Goal: Information Seeking & Learning: Check status

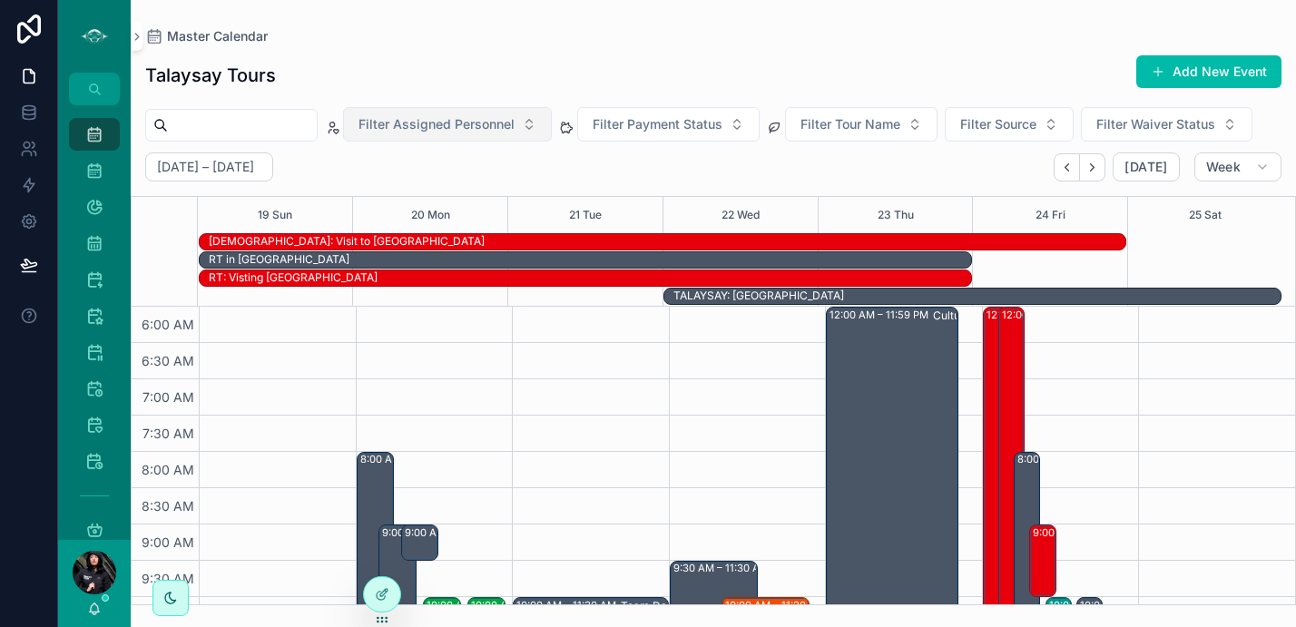
scroll to position [201, 0]
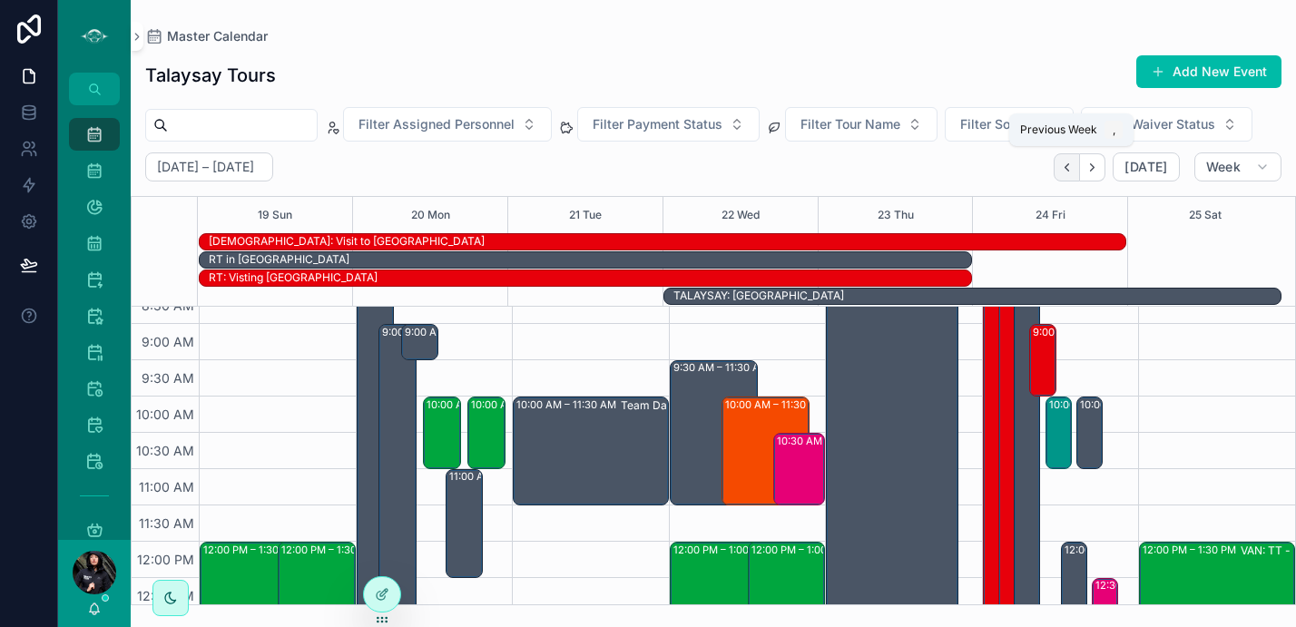
click at [1058, 170] on button "Back" at bounding box center [1067, 167] width 26 height 28
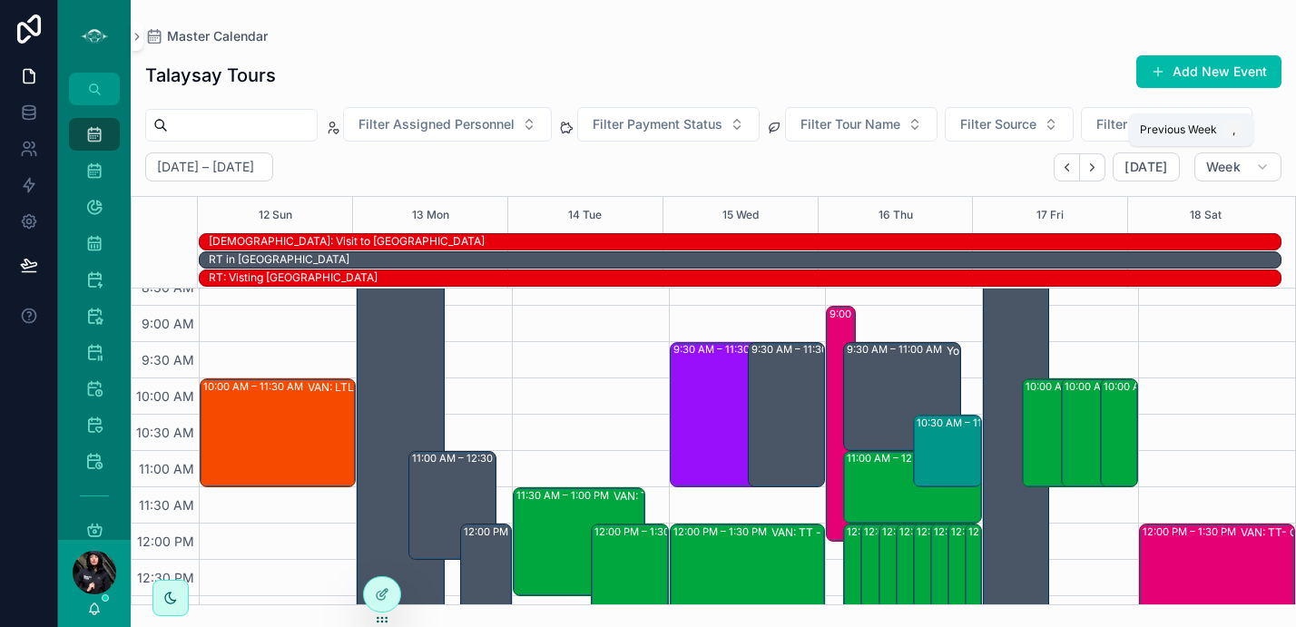
click at [1058, 170] on button "Back" at bounding box center [1067, 167] width 26 height 28
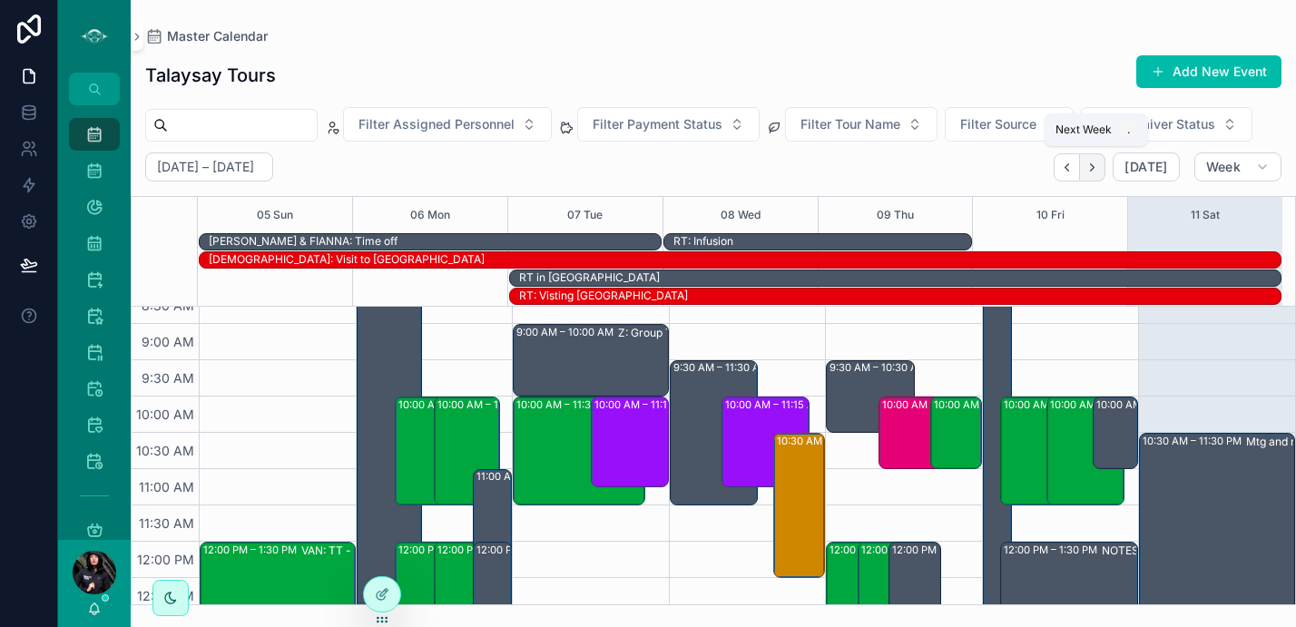
click at [1105, 170] on button "Next" at bounding box center [1092, 167] width 25 height 28
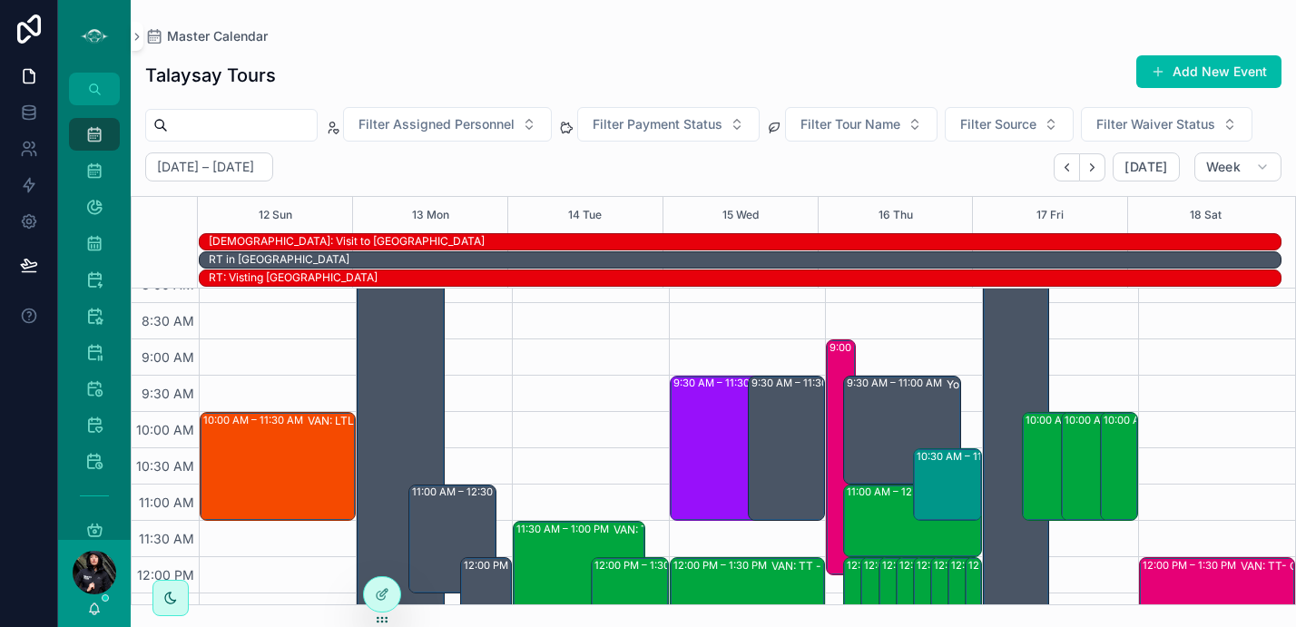
scroll to position [177, 0]
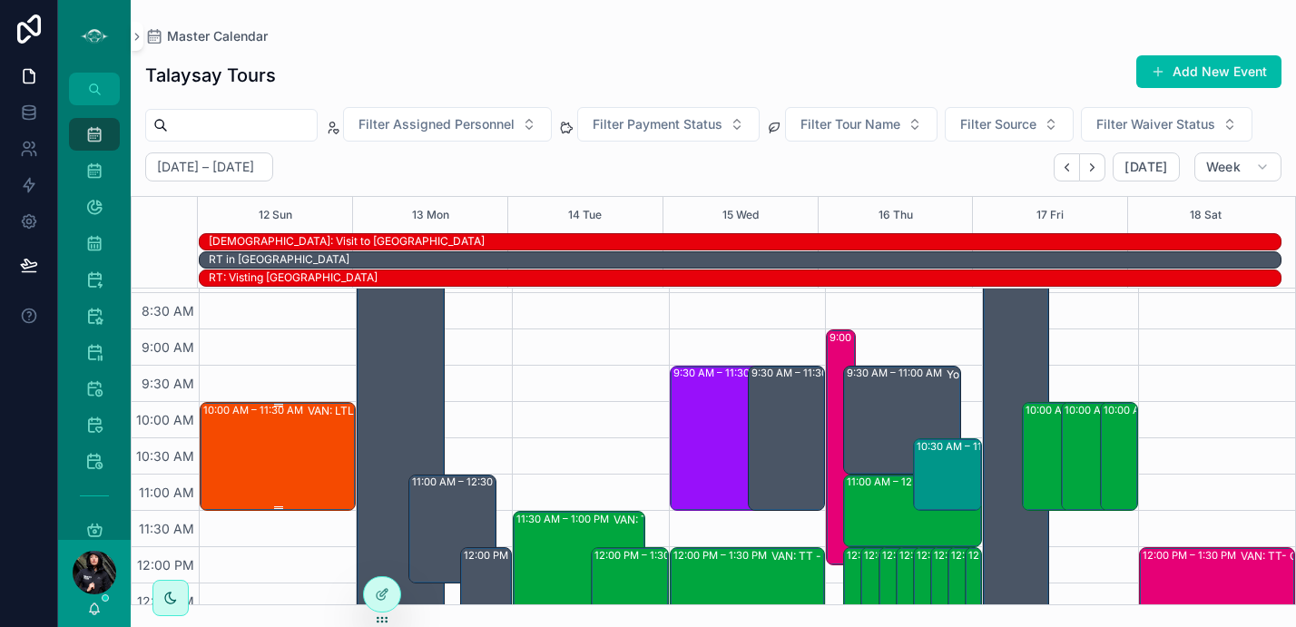
click at [295, 454] on div "10:00 AM – 11:30 AM VAN: LTL - [PERSON_NAME] (2) [PERSON_NAME], TW:ERDC-MTZY" at bounding box center [278, 456] width 151 height 105
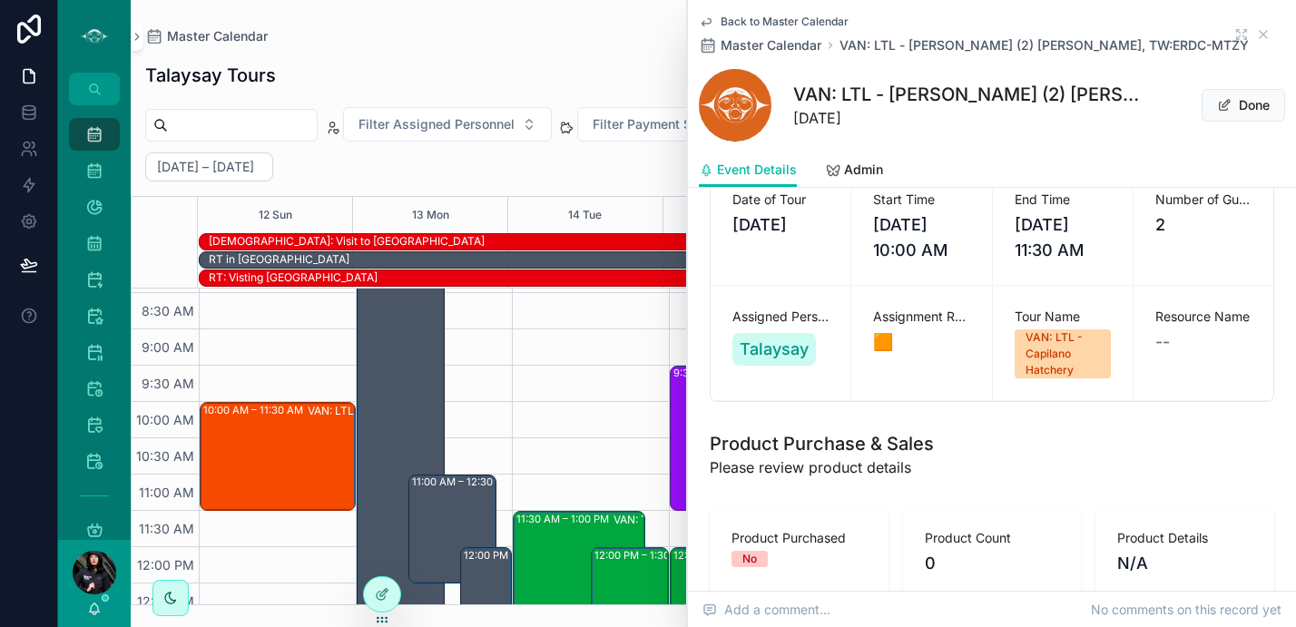
scroll to position [349, 0]
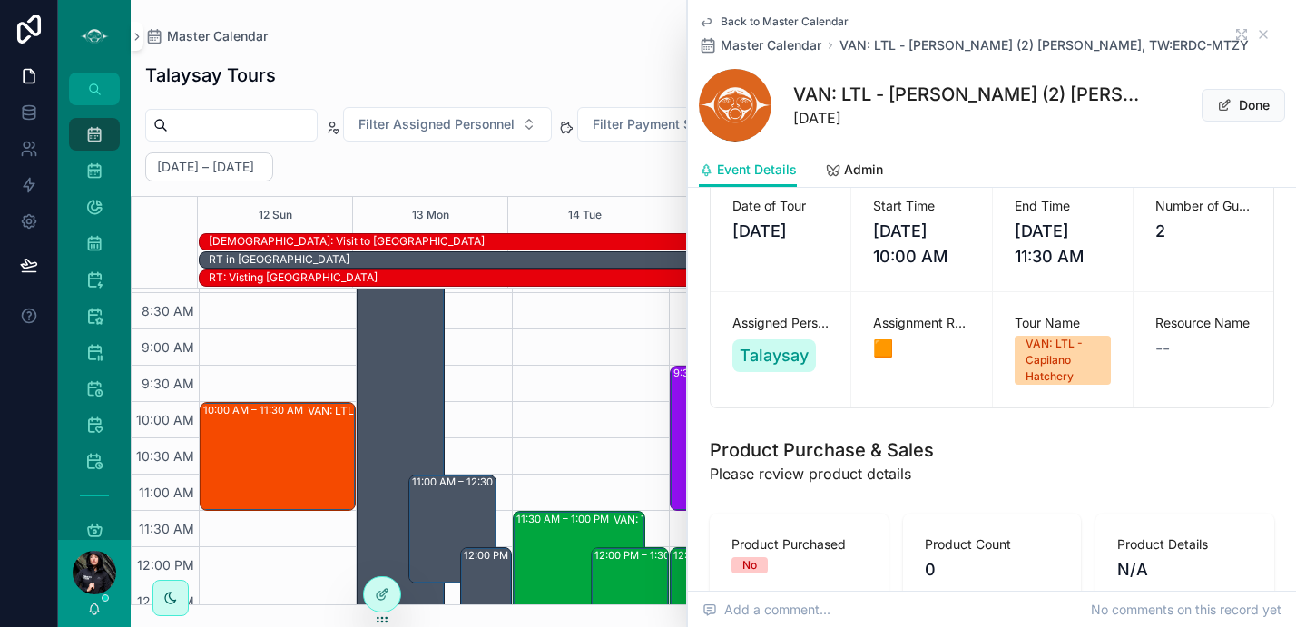
click at [1253, 42] on div "Back to Master Calendar Master Calendar VAN: LTL - [PERSON_NAME] (2) [PERSON_NA…" at bounding box center [992, 35] width 586 height 40
click at [1260, 34] on icon "scrollable content" at bounding box center [1263, 34] width 7 height 7
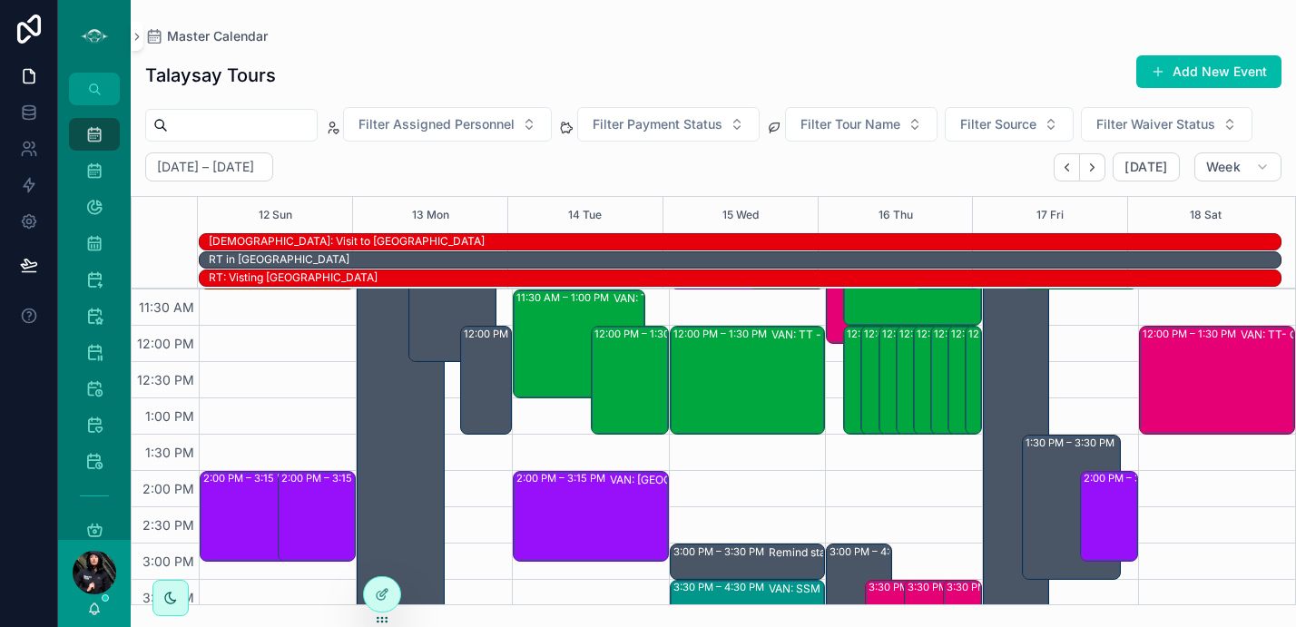
scroll to position [527, 0]
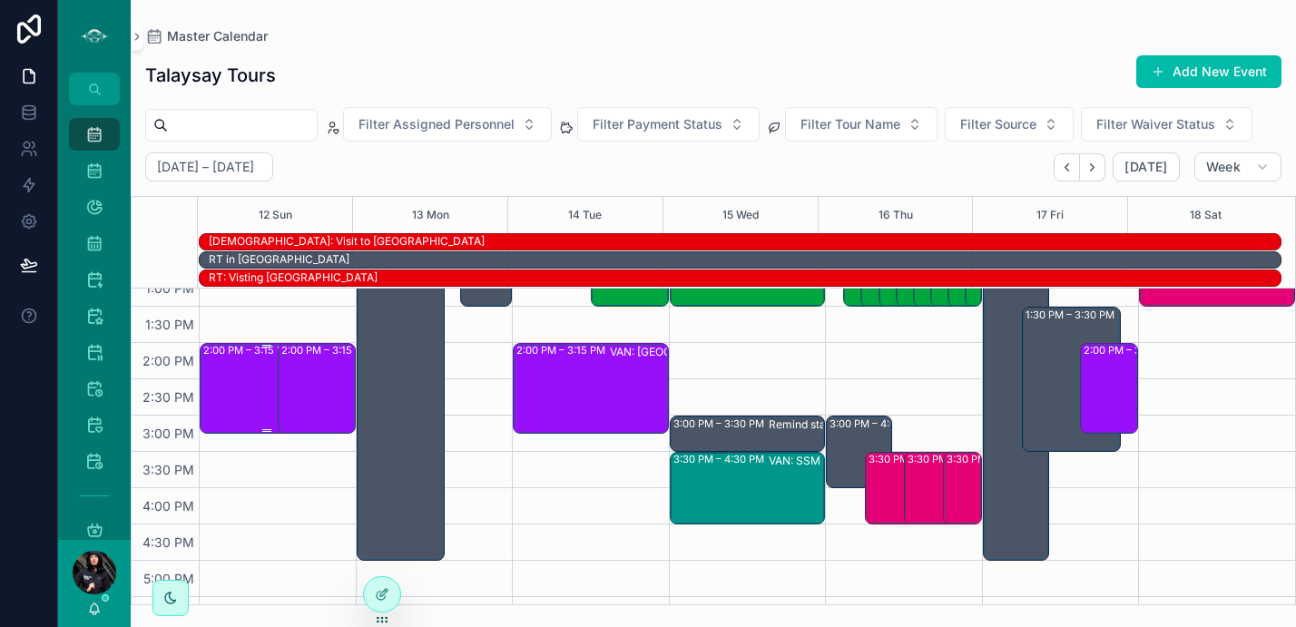
click at [230, 384] on div "2:00 PM – 3:15 PM VAN: [GEOGRAPHIC_DATA][PERSON_NAME] (1) [PERSON_NAME], TW:FSA…" at bounding box center [266, 388] width 127 height 87
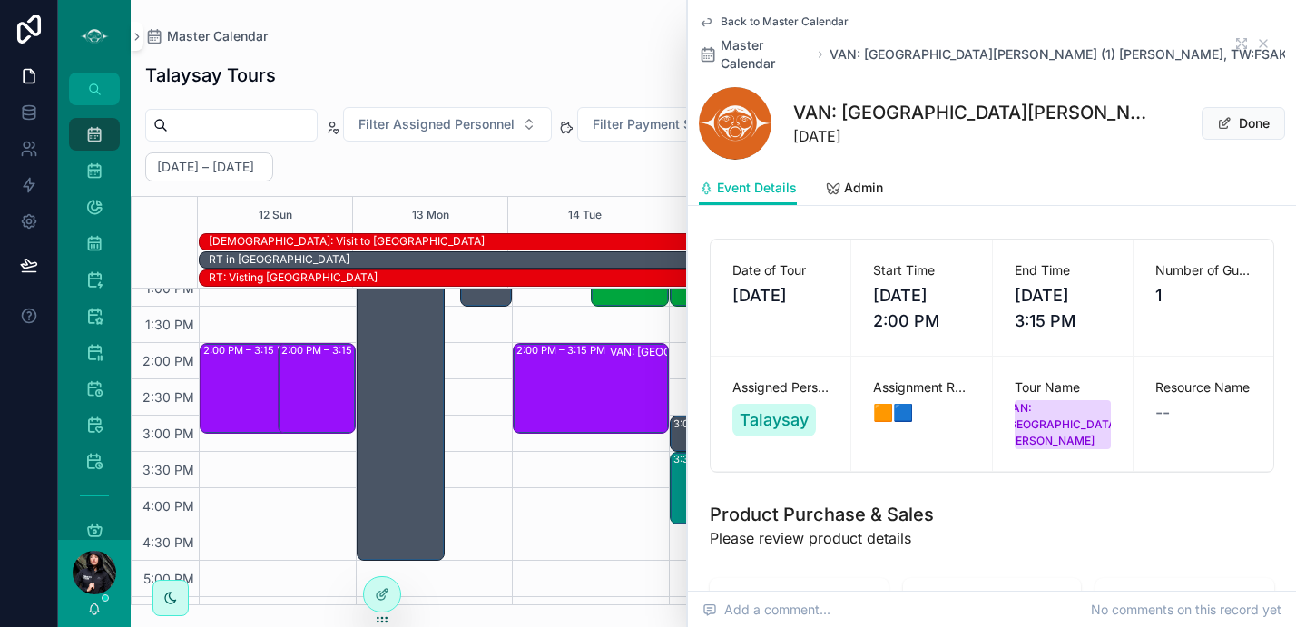
scroll to position [313, 0]
